Goal: Information Seeking & Learning: Compare options

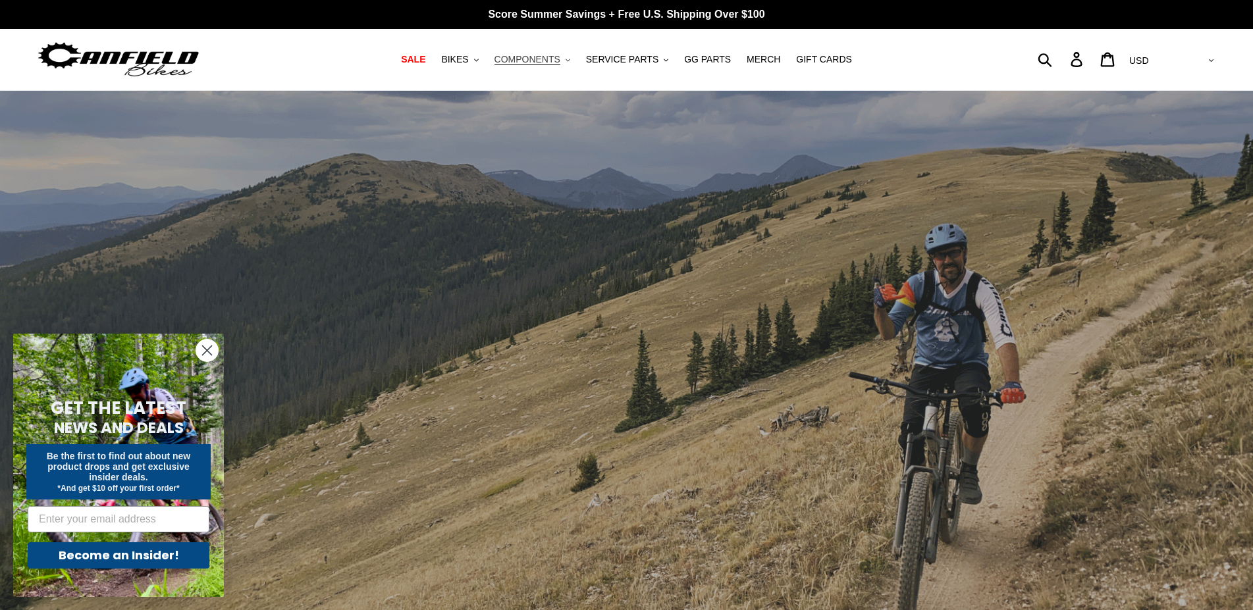
click at [560, 63] on span "COMPONENTS" at bounding box center [527, 59] width 66 height 11
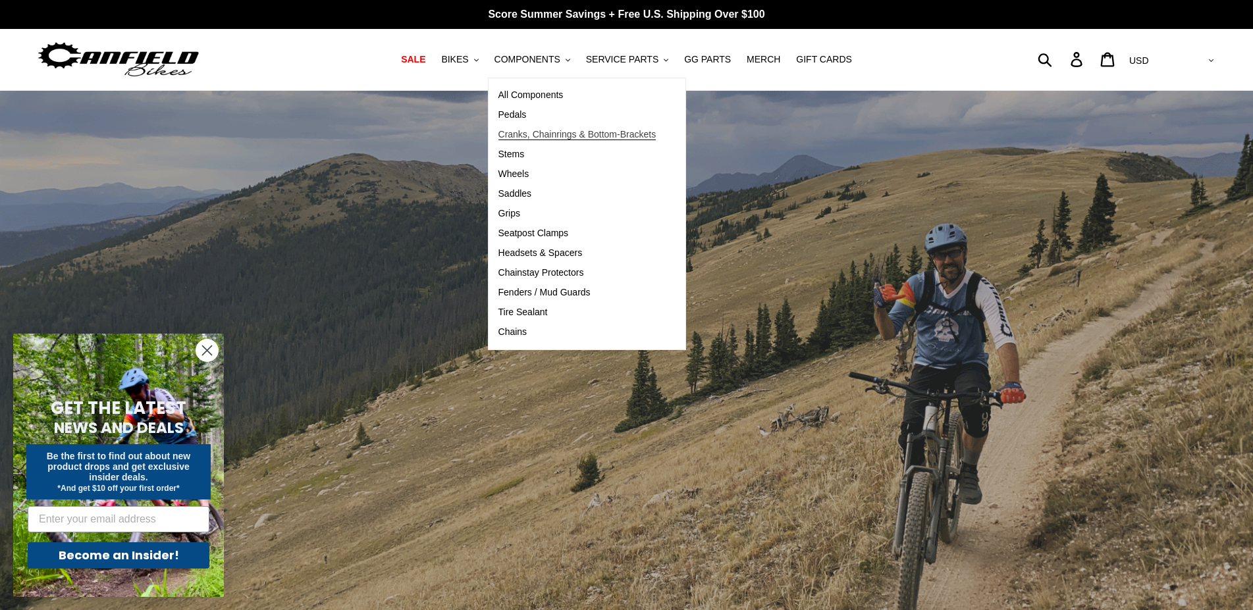
click at [549, 133] on span "Cranks, Chainrings & Bottom-Brackets" at bounding box center [577, 134] width 158 height 11
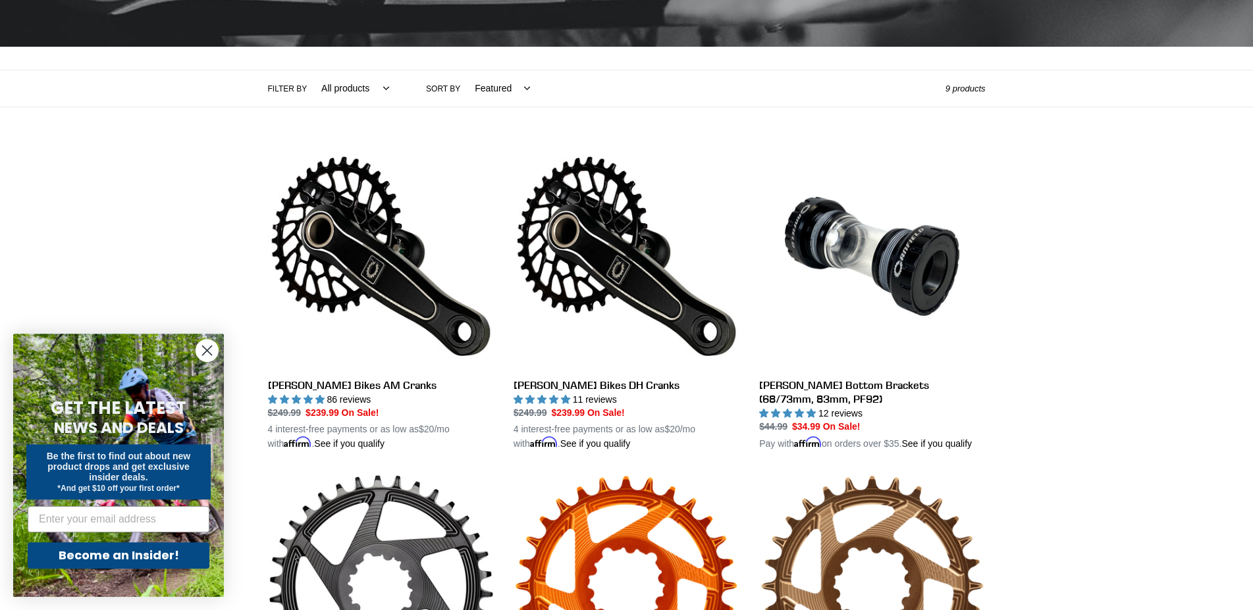
scroll to position [269, 0]
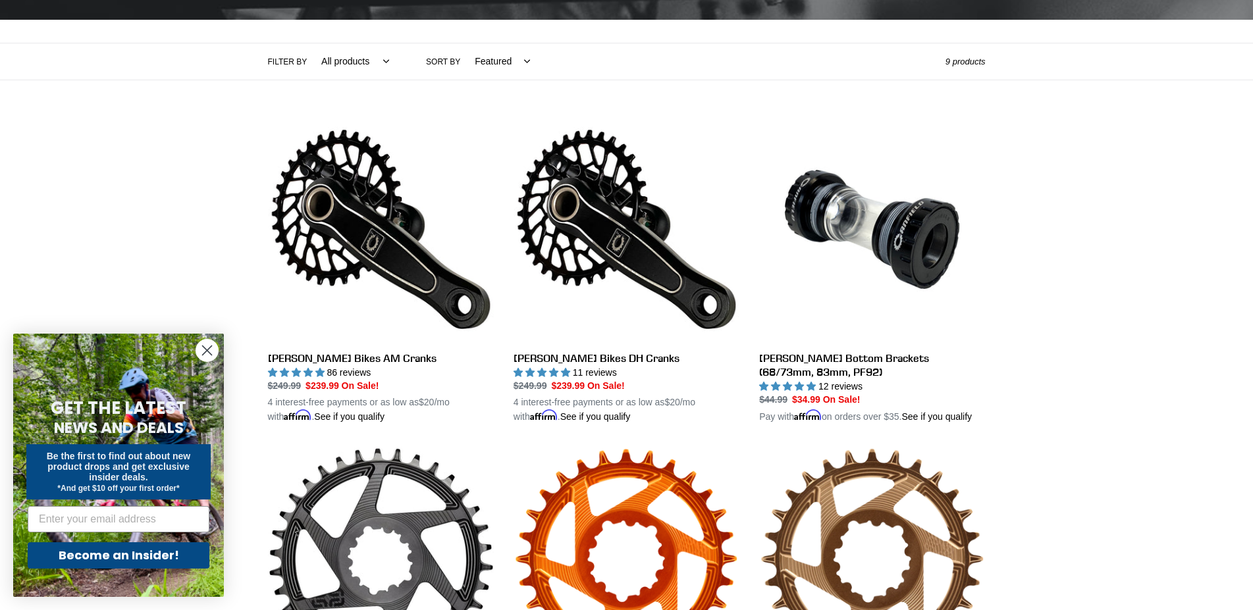
click at [209, 342] on circle "Close dialog" at bounding box center [207, 351] width 22 height 22
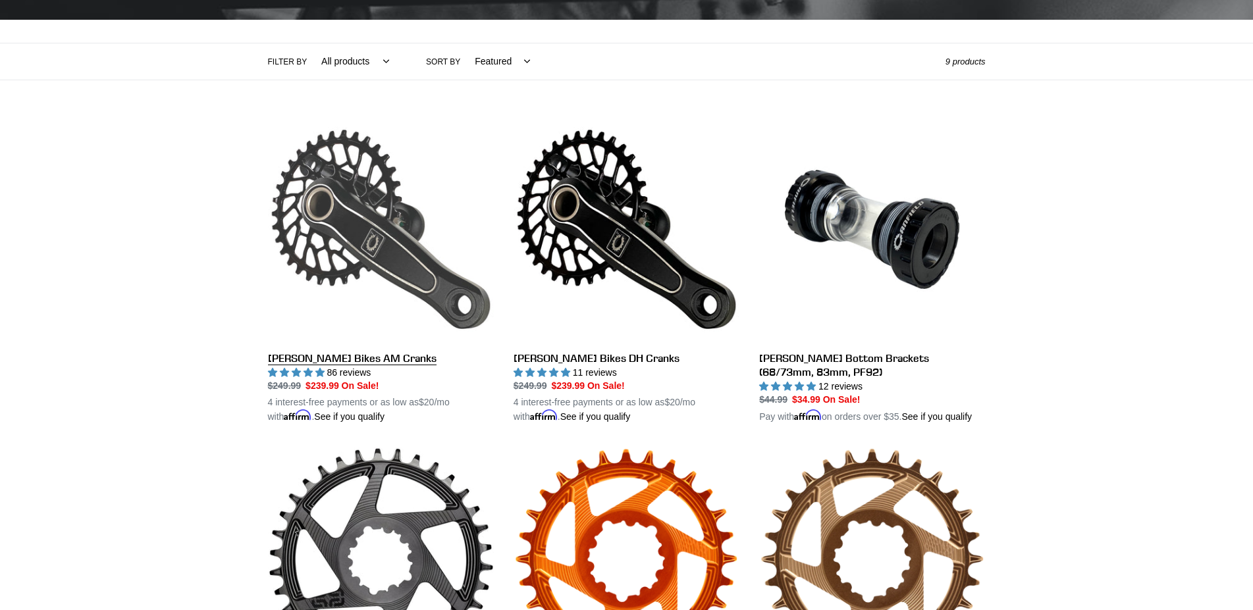
click at [386, 359] on link "[PERSON_NAME] Bikes AM Cranks" at bounding box center [381, 271] width 226 height 308
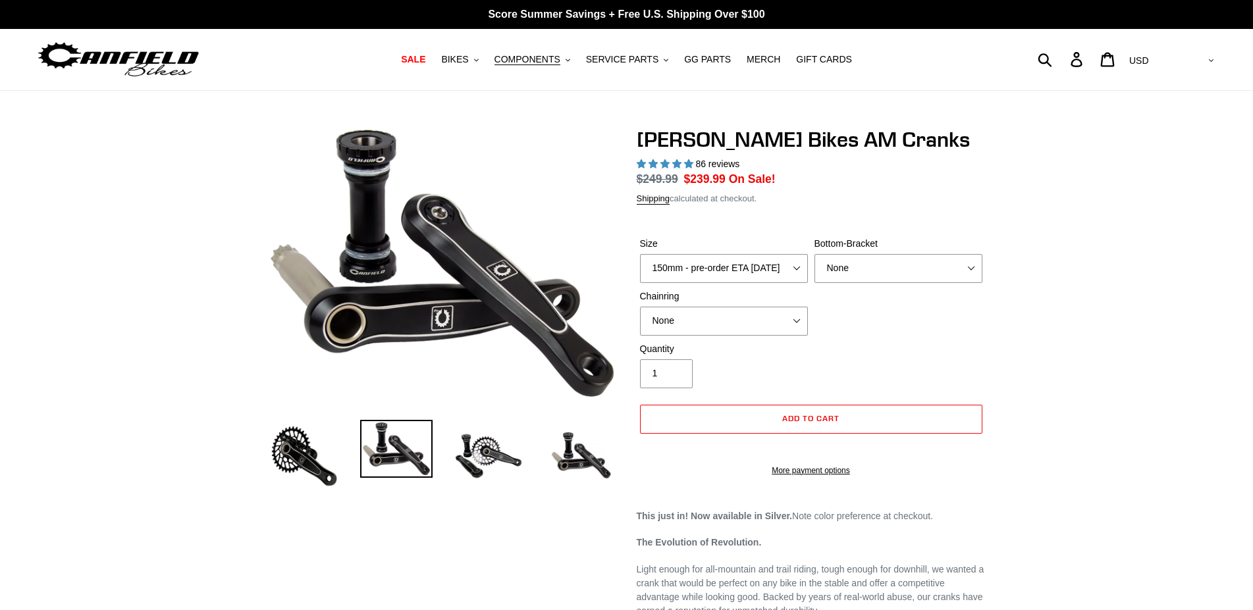
select select "highest-rating"
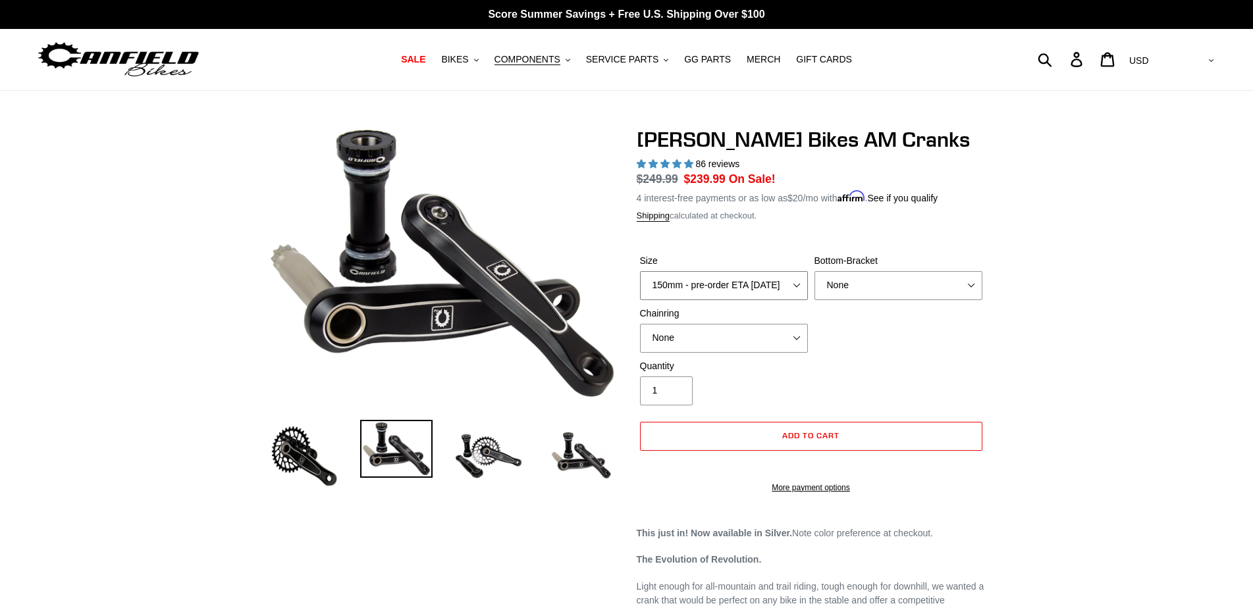
click at [640, 271] on select "150mm - pre-order ETA 9/30/25 155mm - pre-order ETA 9/30/25 160mm - pre-order E…" at bounding box center [724, 285] width 168 height 29
select select "155mm - pre-order ETA 9/30/25"
click option "155mm - pre-order ETA 9/30/25" at bounding box center [0, 0] width 0 height 0
click at [814, 271] on select "None BSA Threaded 68/73mm Press Fit PF92" at bounding box center [898, 285] width 168 height 29
select select "BSA Threaded 68/73mm"
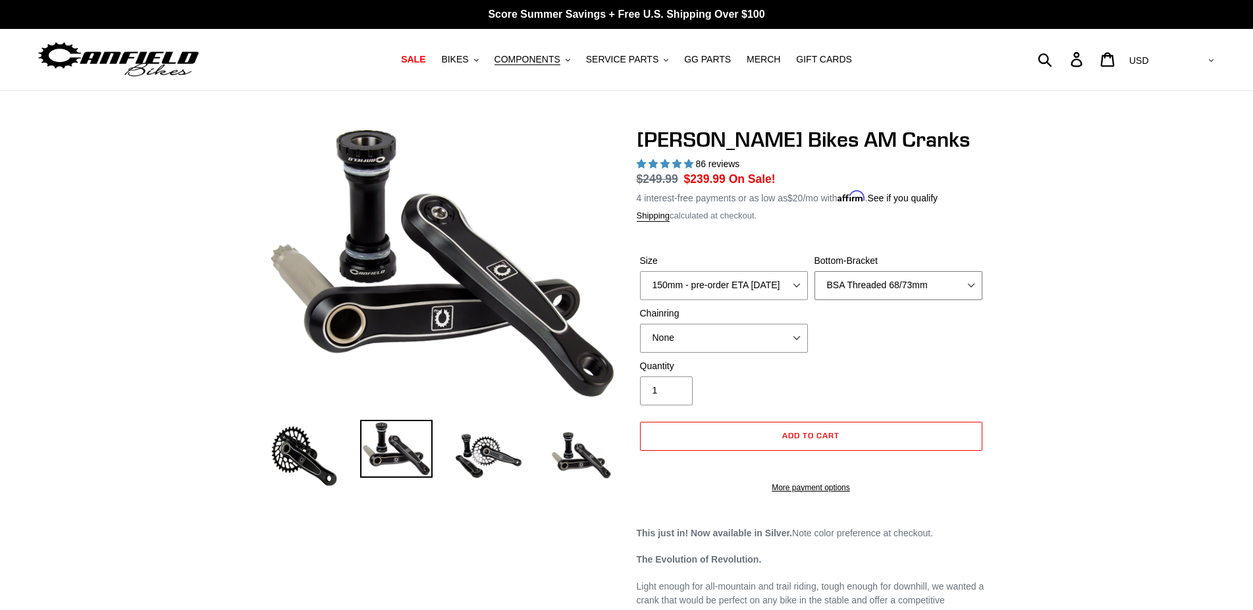
click option "BSA Threaded 68/73mm" at bounding box center [0, 0] width 0 height 0
click at [640, 324] on select "None 30t Round (Boost 148) 30t Oval (Boost 148) 32t Round (Boost 148) 32t Oval …" at bounding box center [724, 338] width 168 height 29
click at [774, 332] on select "None 30t Round (Boost 148) 30t Oval (Boost 148) 32t Round (Boost 148) 32t Oval …" at bounding box center [724, 338] width 168 height 29
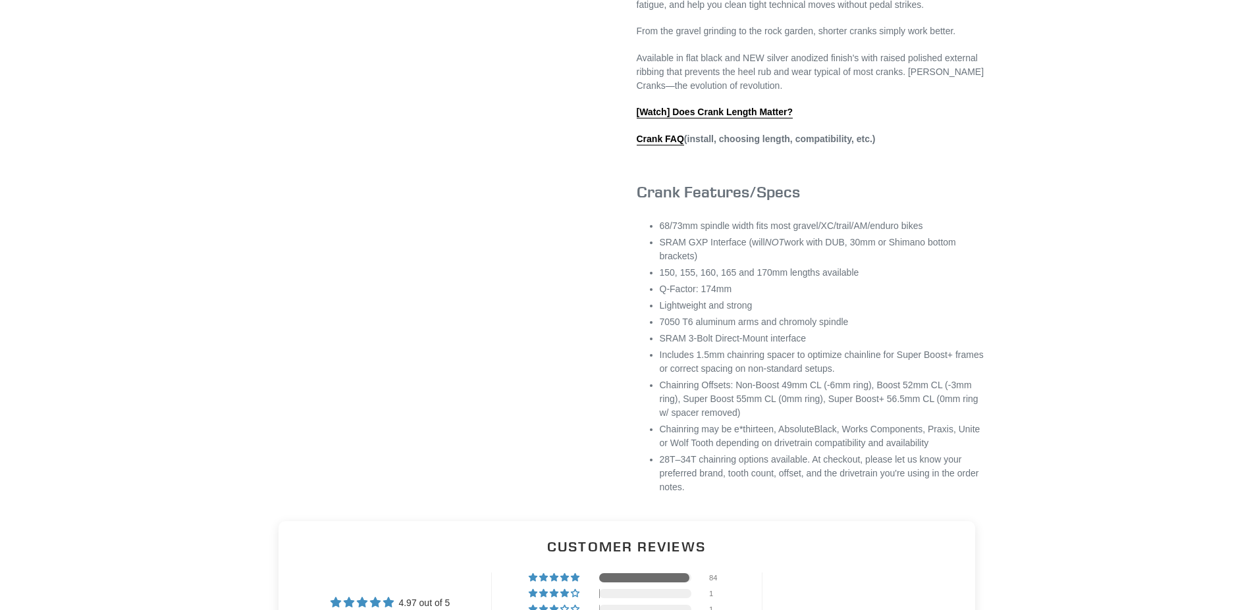
scroll to position [806, 0]
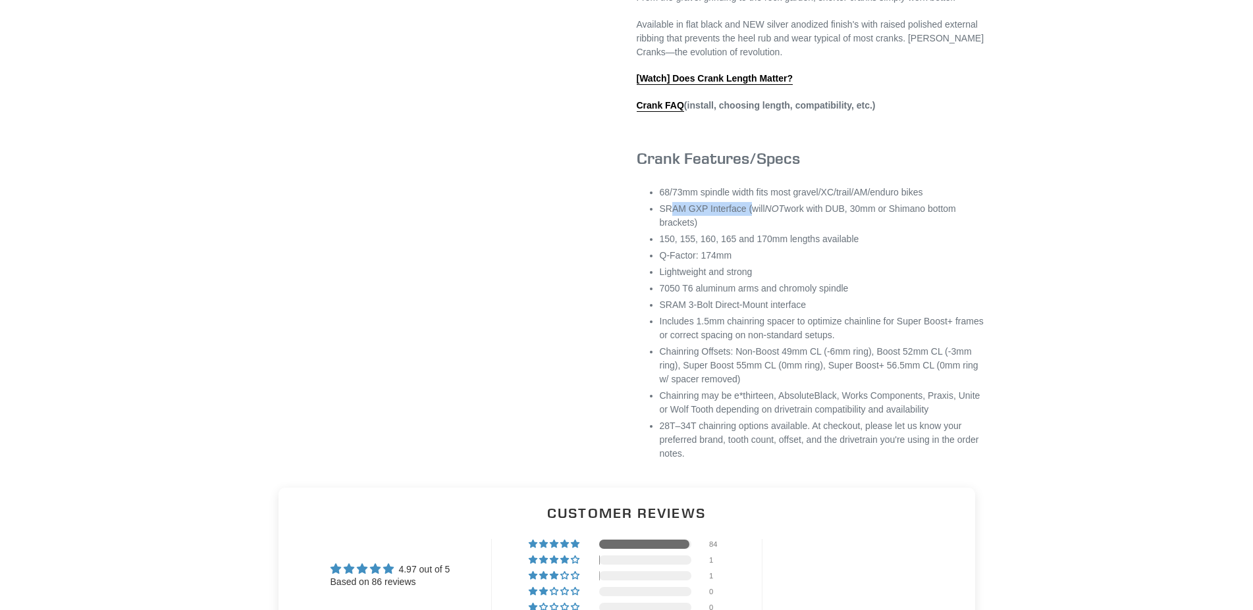
drag, startPoint x: 669, startPoint y: 222, endPoint x: 746, endPoint y: 221, distance: 77.0
click at [746, 221] on li "SRAM GXP Interface (will NOT work with DUB, 30mm or Shimano bottom brackets)" at bounding box center [823, 216] width 326 height 28
drag, startPoint x: 667, startPoint y: 224, endPoint x: 740, endPoint y: 222, distance: 73.1
click at [740, 222] on li "SRAM GXP Interface (will NOT work with DUB, 30mm or Shimano bottom brackets)" at bounding box center [823, 216] width 326 height 28
copy li "SRAM GXP Interface"
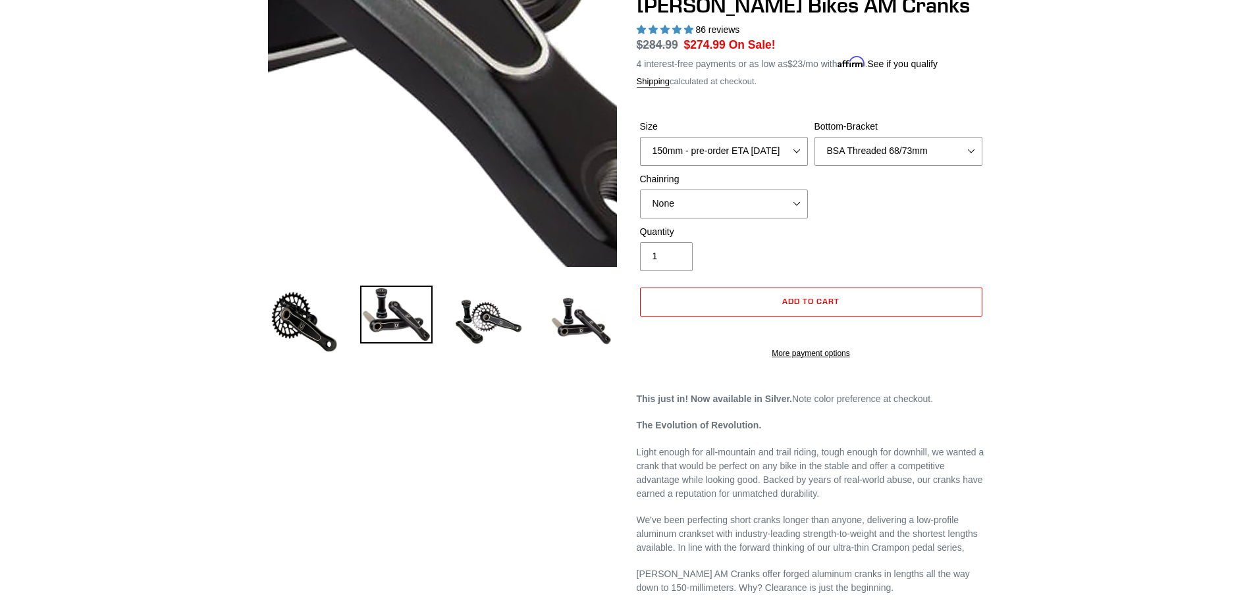
scroll to position [0, 0]
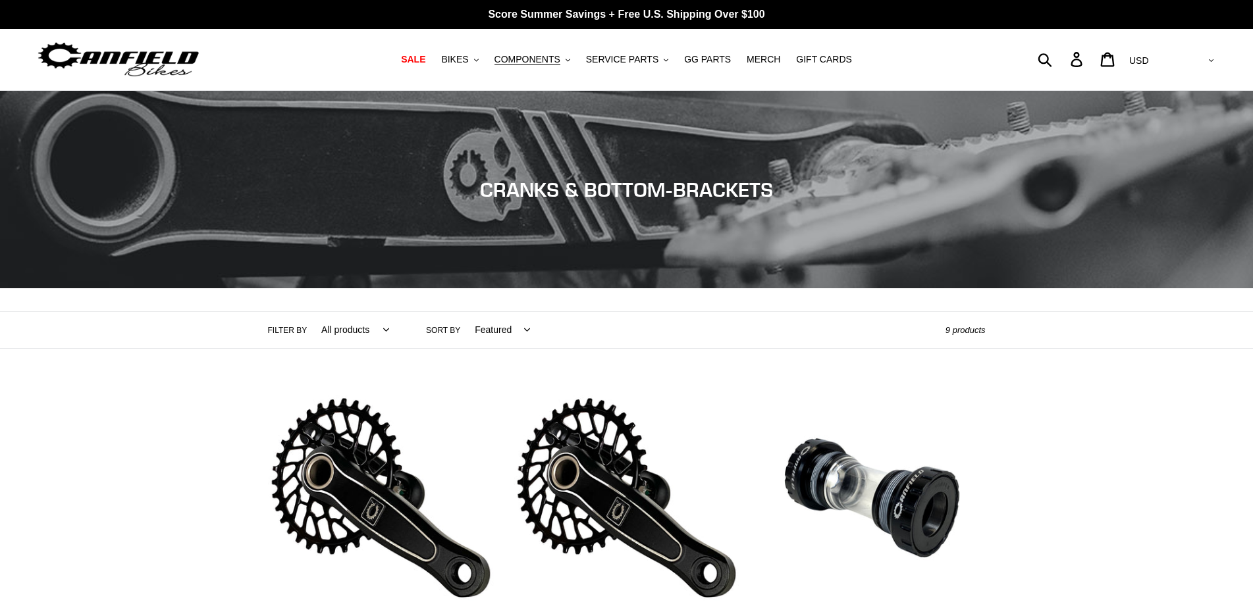
scroll to position [269, 0]
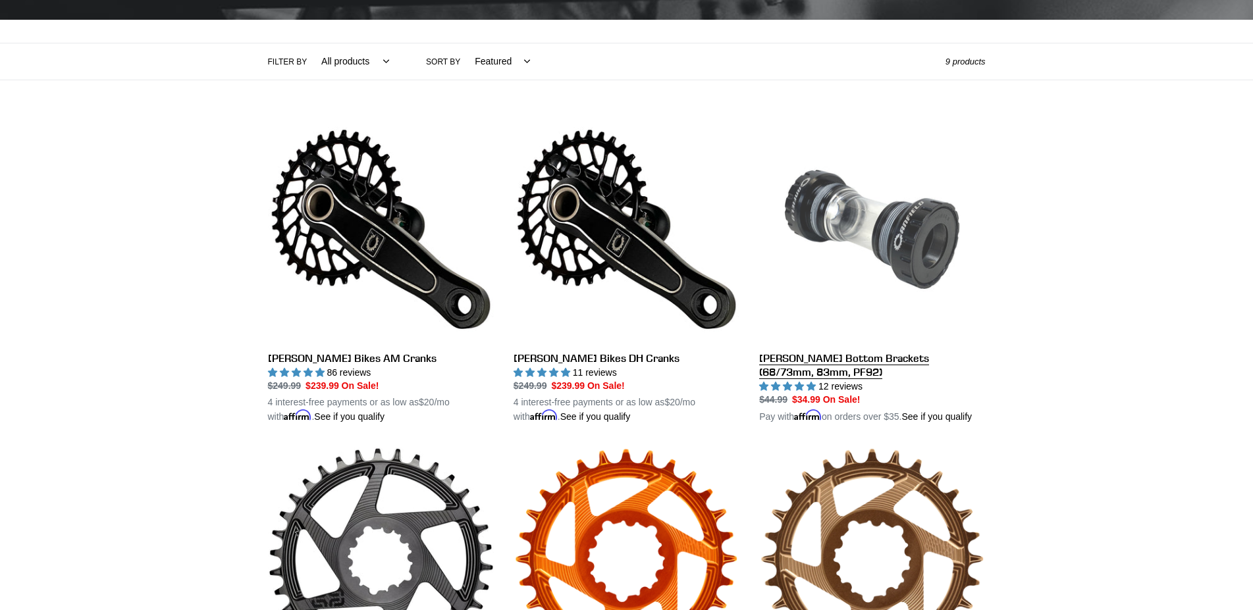
click at [945, 361] on link "[PERSON_NAME] Bottom Brackets (68/73mm, 83mm, PF92)" at bounding box center [872, 271] width 226 height 308
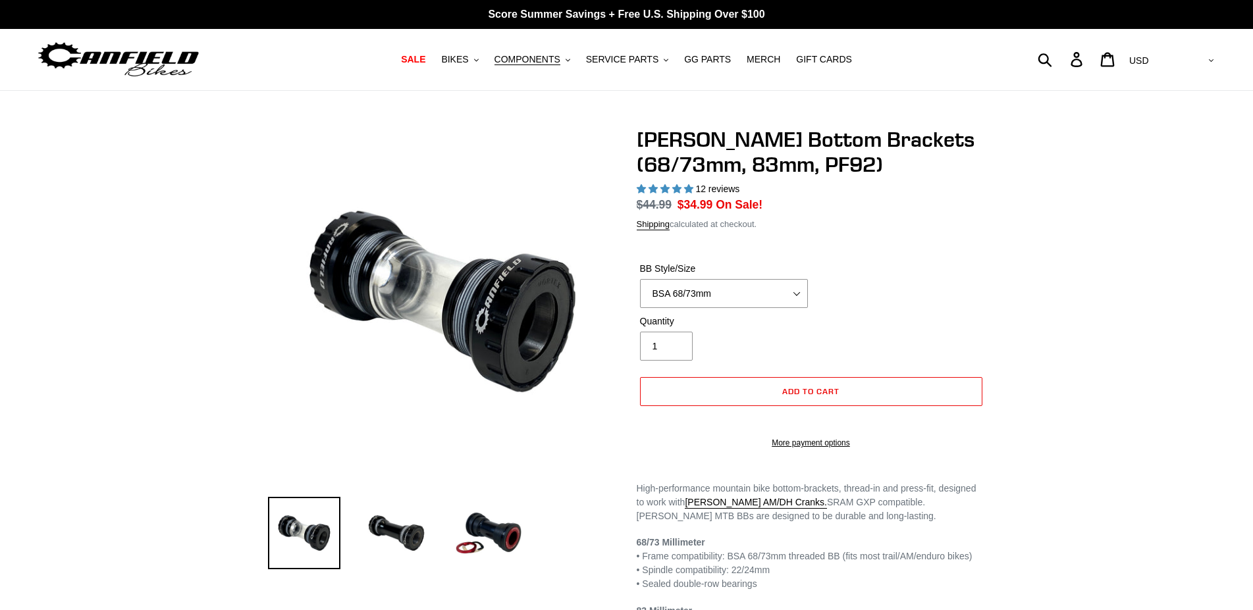
select select "highest-rating"
click at [640, 279] on select "BSA 68/73mm BSA 83mm PF92" at bounding box center [724, 293] width 168 height 29
click option "BSA 83mm" at bounding box center [0, 0] width 0 height 0
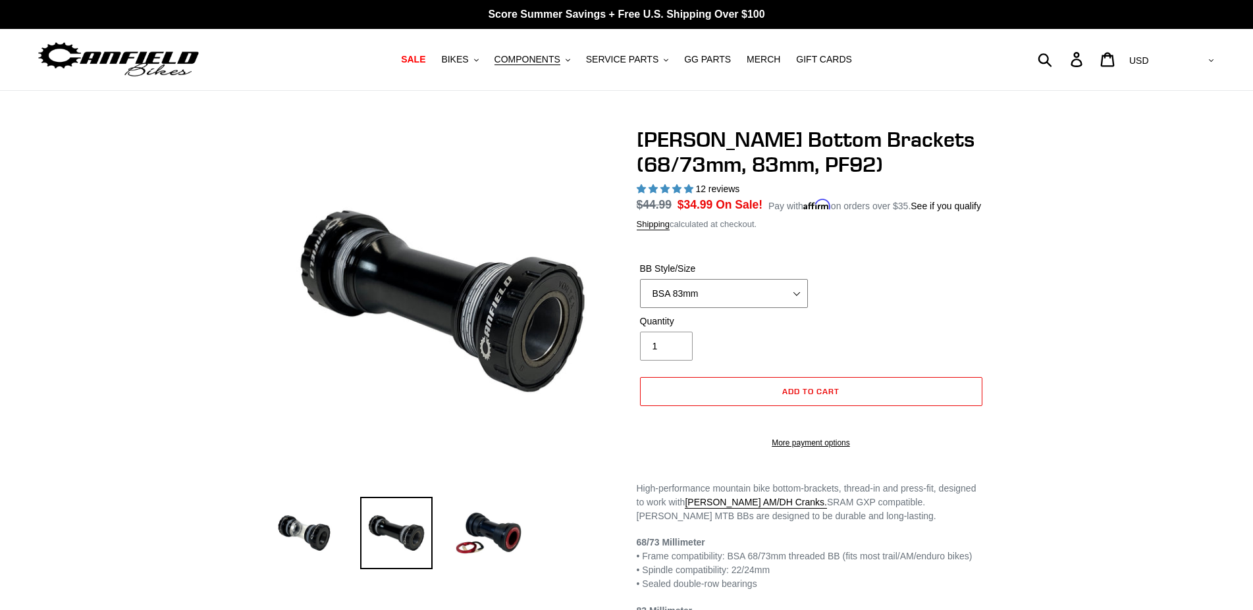
click at [640, 279] on select "BSA 68/73mm BSA 83mm PF92" at bounding box center [724, 293] width 168 height 29
click option "BSA 68/73mm" at bounding box center [0, 0] width 0 height 0
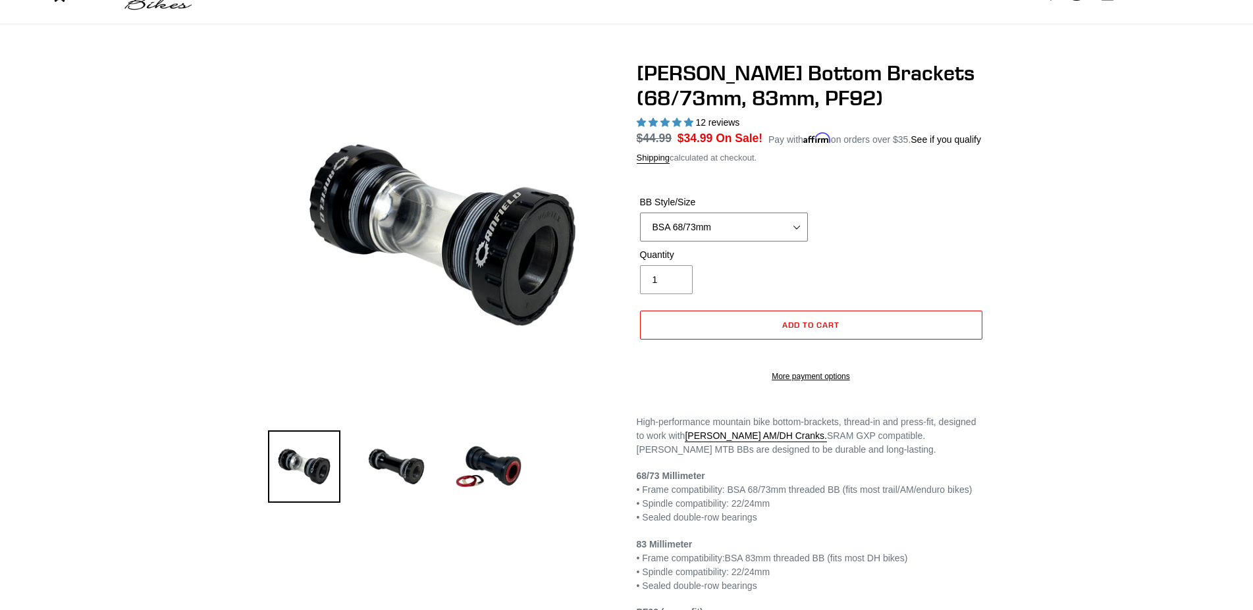
scroll to position [67, 0]
click at [413, 463] on img at bounding box center [396, 466] width 72 height 72
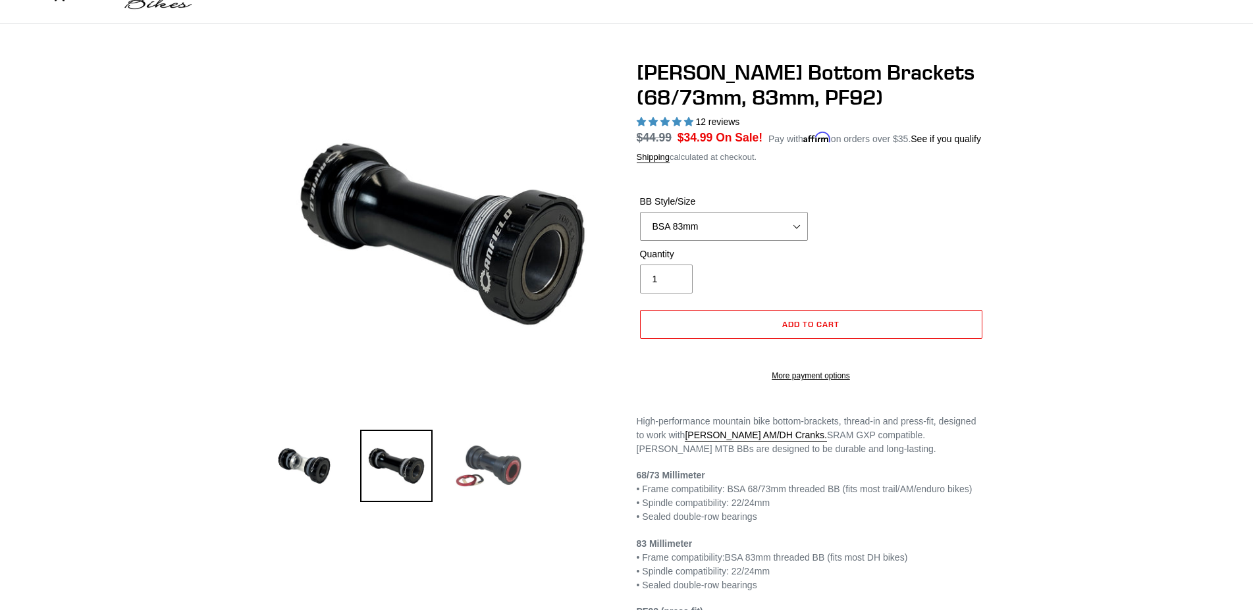
click at [491, 458] on img at bounding box center [488, 466] width 72 height 72
select select "PF92"
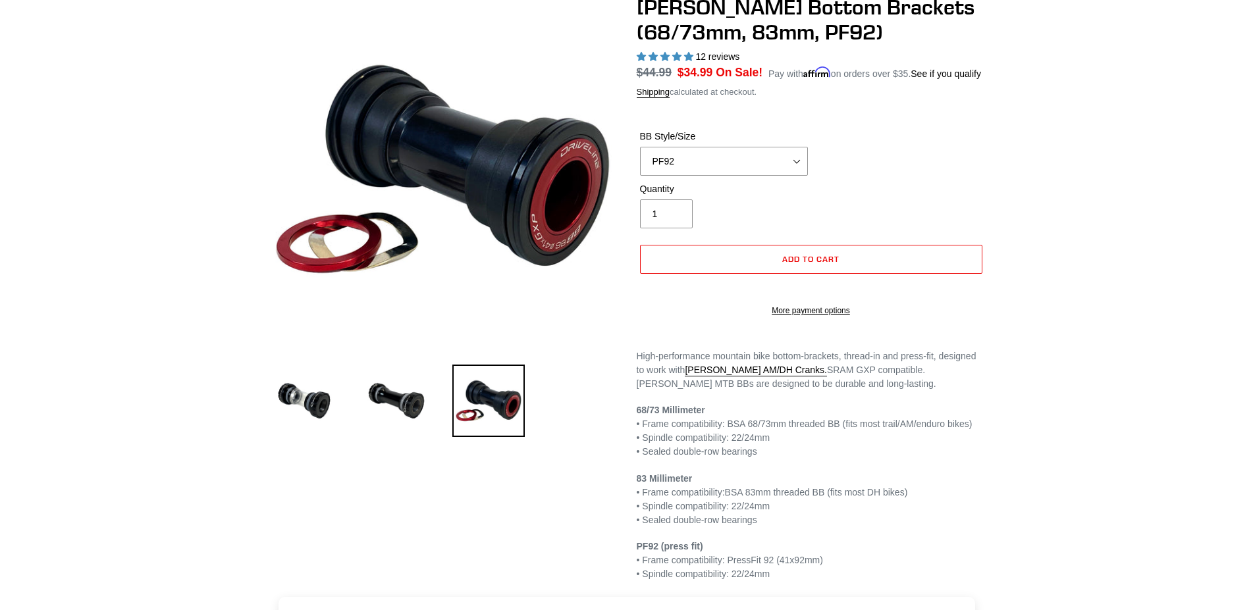
scroll to position [201, 0]
